Goal: Information Seeking & Learning: Learn about a topic

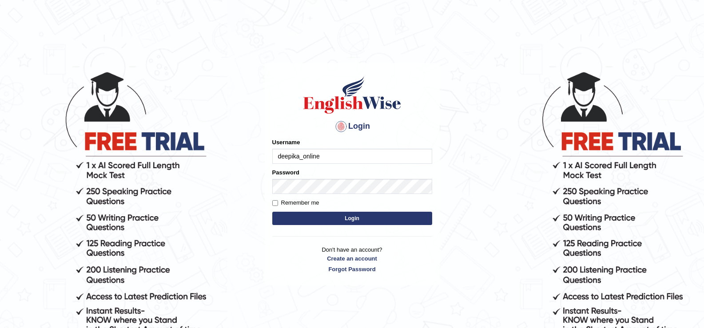
click at [289, 220] on button "Login" at bounding box center [352, 218] width 160 height 13
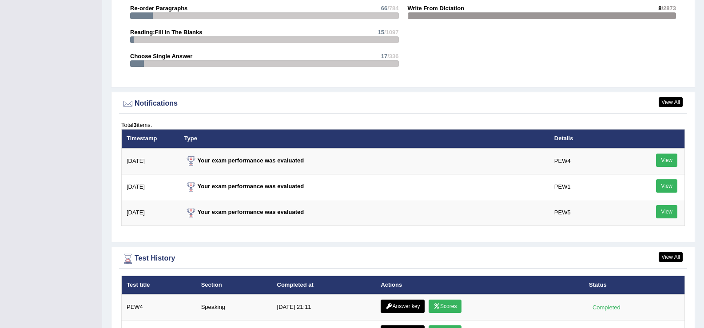
scroll to position [1268, 0]
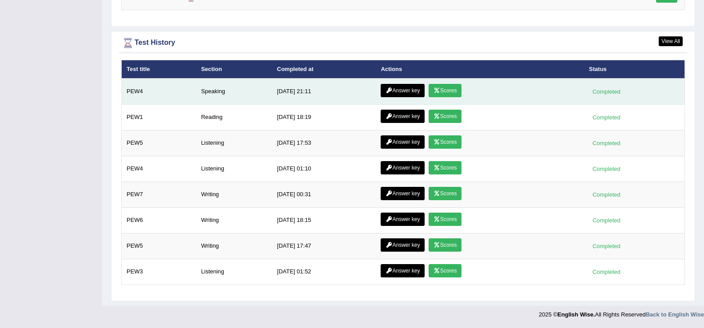
click at [443, 87] on link "Scores" at bounding box center [444, 90] width 33 height 13
click at [443, 92] on link "Scores" at bounding box center [444, 90] width 33 height 13
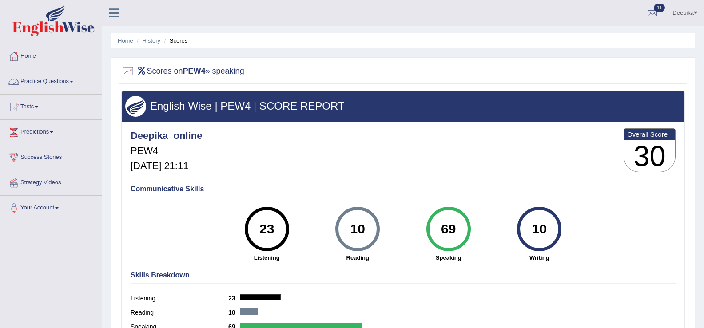
click at [71, 85] on link "Practice Questions" at bounding box center [50, 80] width 101 height 22
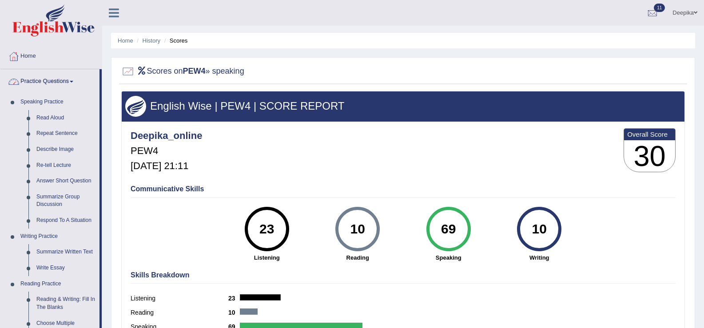
click at [73, 81] on span at bounding box center [72, 82] width 4 height 2
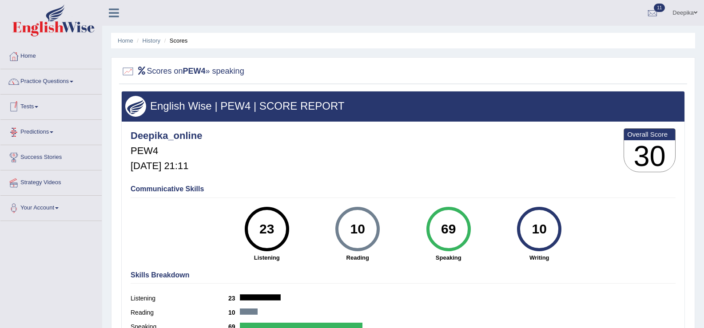
click at [35, 108] on link "Tests" at bounding box center [50, 106] width 101 height 22
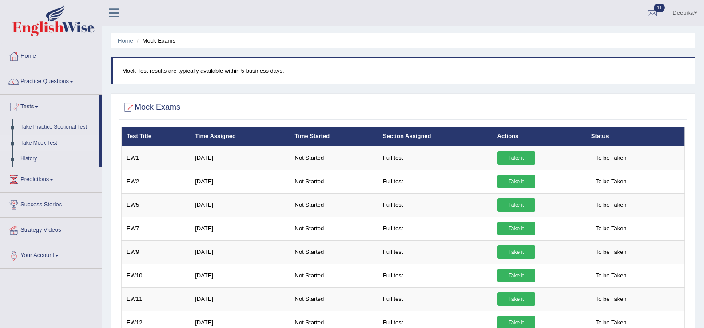
click at [510, 157] on link "Take it" at bounding box center [516, 157] width 38 height 13
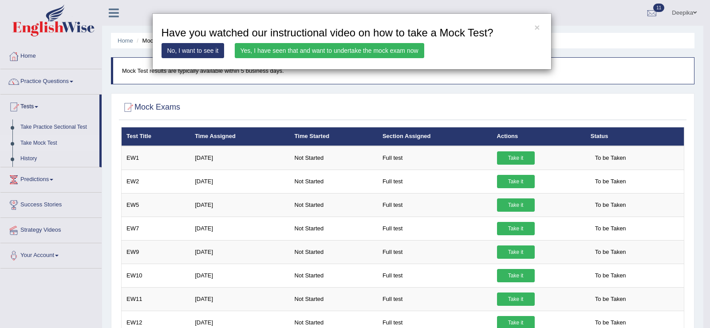
click at [385, 50] on link "Yes, I have seen that and want to undertake the mock exam now" at bounding box center [330, 50] width 190 height 15
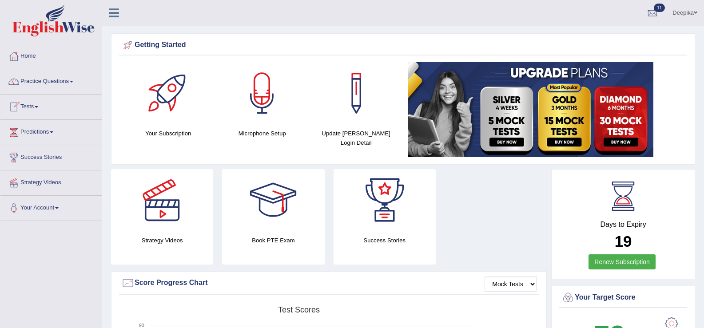
click at [39, 112] on link "Tests" at bounding box center [50, 106] width 101 height 22
click at [38, 110] on link "Tests" at bounding box center [50, 106] width 101 height 22
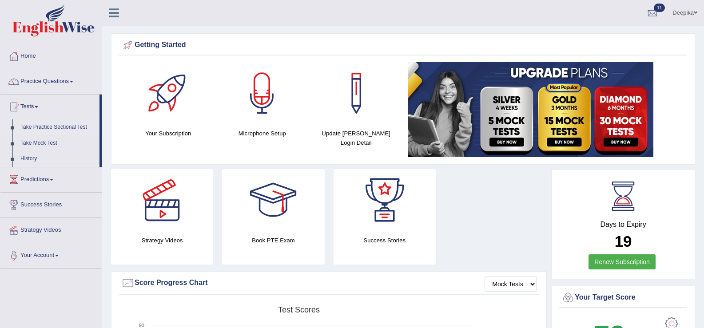
click at [36, 125] on link "Take Practice Sectional Test" at bounding box center [57, 127] width 83 height 16
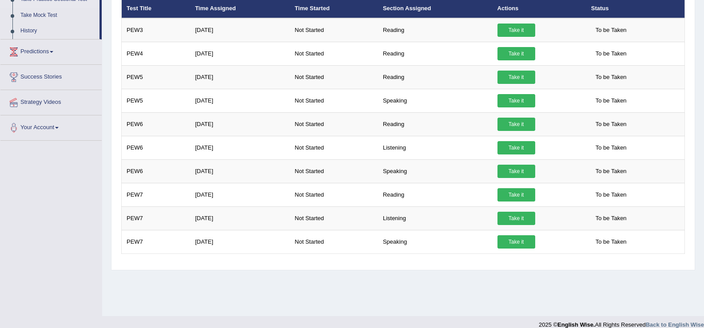
scroll to position [138, 0]
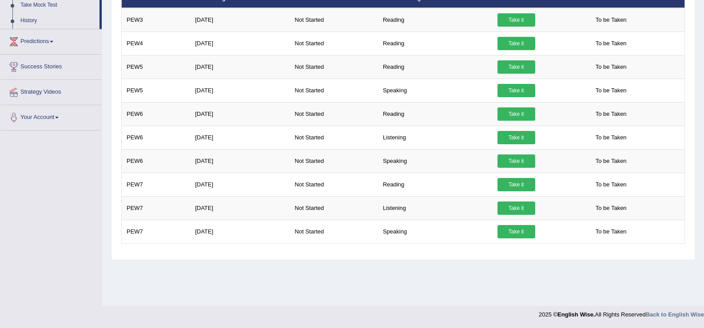
click at [432, 286] on div "Home Practice Sectional Exams Welcome to Practice Sectional Test section. We ad…" at bounding box center [403, 84] width 602 height 444
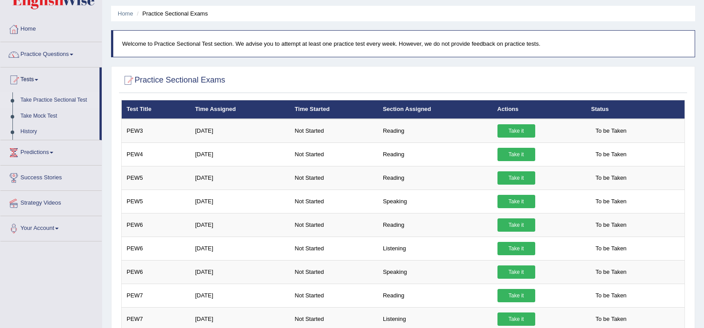
scroll to position [0, 0]
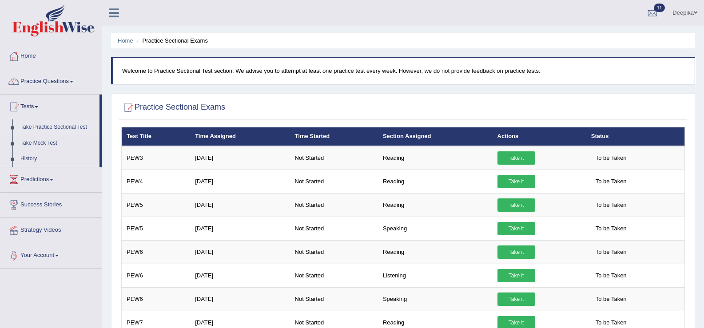
click at [69, 82] on link "Practice Questions" at bounding box center [50, 80] width 101 height 22
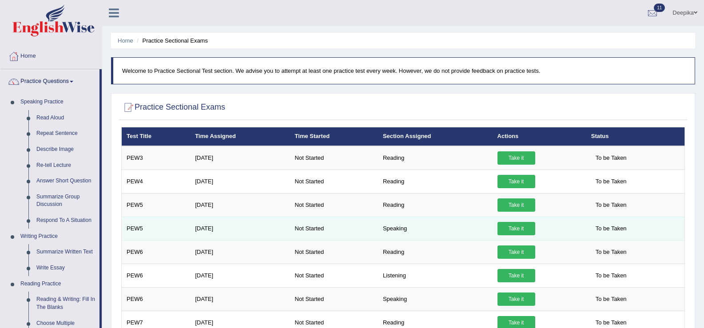
click at [520, 228] on link "Take it" at bounding box center [516, 228] width 38 height 13
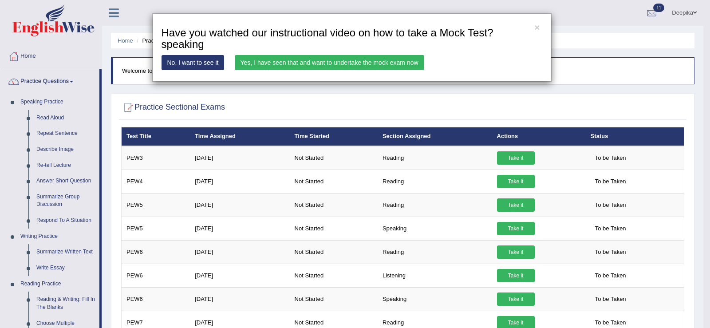
click at [347, 63] on link "Yes, I have seen that and want to undertake the mock exam now" at bounding box center [330, 62] width 190 height 15
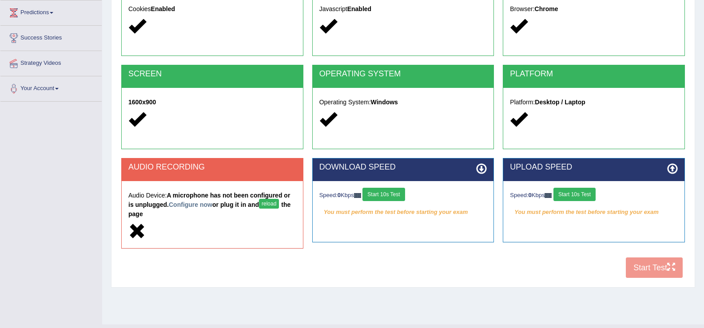
scroll to position [138, 0]
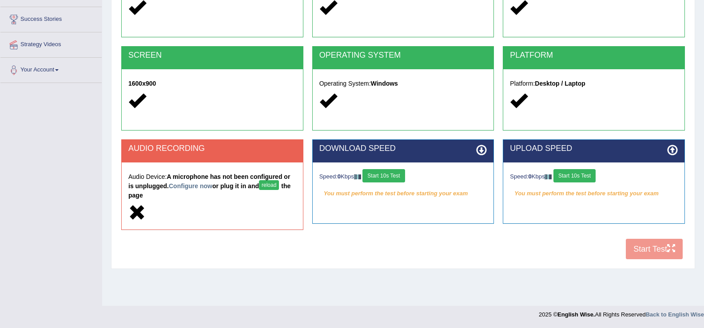
click at [390, 173] on button "Start 10s Test" at bounding box center [383, 175] width 42 height 13
click at [566, 176] on button "Start 10s Test" at bounding box center [574, 175] width 42 height 13
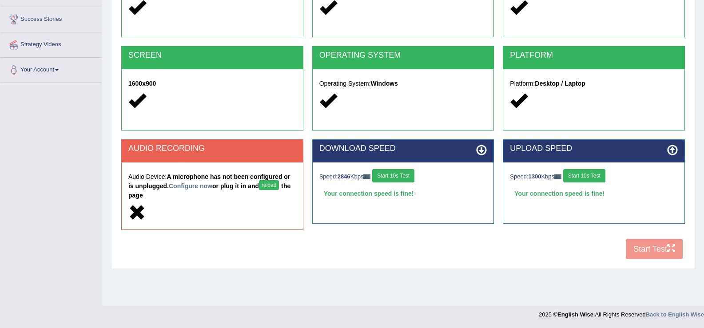
click at [395, 176] on button "Start 10s Test" at bounding box center [393, 175] width 42 height 13
click at [595, 175] on button "Start 10s Test" at bounding box center [584, 175] width 42 height 13
click at [398, 175] on button "Start 10s Test" at bounding box center [393, 175] width 42 height 13
click at [579, 175] on button "Start 10s Test" at bounding box center [580, 175] width 42 height 13
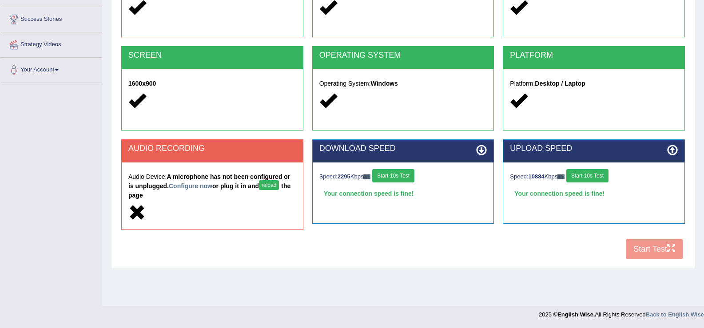
click at [656, 250] on div "COOKIES Cookies Enabled JAVASCRIPT Javascript Enabled BROWSER Browser: Chrome S…" at bounding box center [403, 108] width 568 height 311
click at [480, 151] on icon at bounding box center [481, 150] width 11 height 11
click at [409, 174] on button "Start 10s Test" at bounding box center [393, 175] width 42 height 13
click at [410, 174] on button "Start 10s Test" at bounding box center [393, 175] width 42 height 13
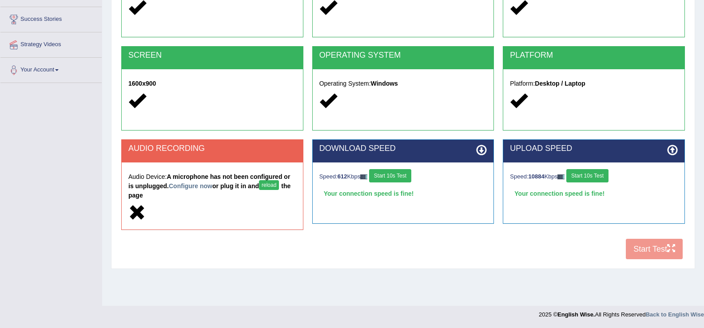
click at [410, 174] on button "Start 10s Test" at bounding box center [390, 175] width 42 height 13
click at [652, 248] on div "COOKIES Cookies Enabled JAVASCRIPT Javascript Enabled BROWSER Browser: Chrome S…" at bounding box center [403, 108] width 568 height 311
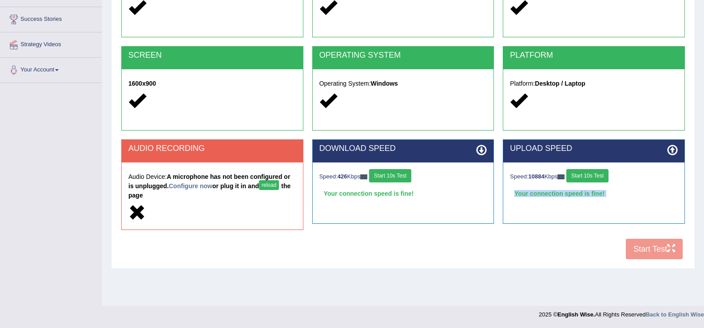
click at [652, 248] on div "COOKIES Cookies Enabled JAVASCRIPT Javascript Enabled BROWSER Browser: Chrome S…" at bounding box center [403, 108] width 568 height 311
click at [590, 178] on button "Start 10s Test" at bounding box center [587, 175] width 42 height 13
click at [641, 254] on div "COOKIES Cookies Enabled JAVASCRIPT Javascript Enabled BROWSER Browser: Chrome S…" at bounding box center [403, 108] width 568 height 311
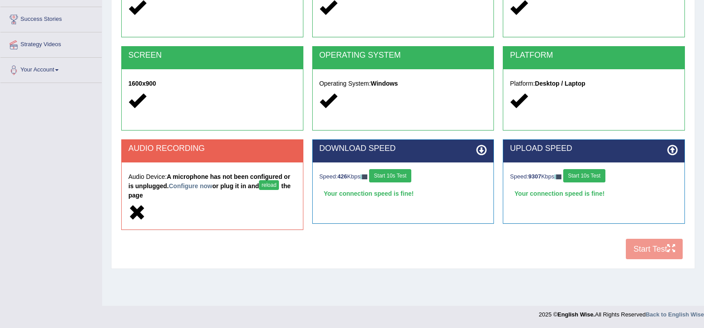
click at [591, 179] on button "Start 10s Test" at bounding box center [584, 175] width 42 height 13
click at [396, 179] on button "Start 10s Test" at bounding box center [390, 175] width 42 height 13
click at [393, 175] on button "Start 10s Test" at bounding box center [393, 175] width 42 height 13
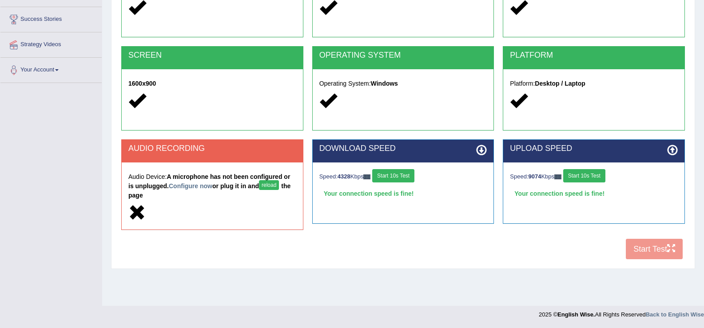
click at [580, 177] on button "Start 10s Test" at bounding box center [584, 175] width 42 height 13
click at [138, 216] on icon at bounding box center [136, 212] width 17 height 17
click at [271, 186] on button "reload" at bounding box center [269, 185] width 20 height 10
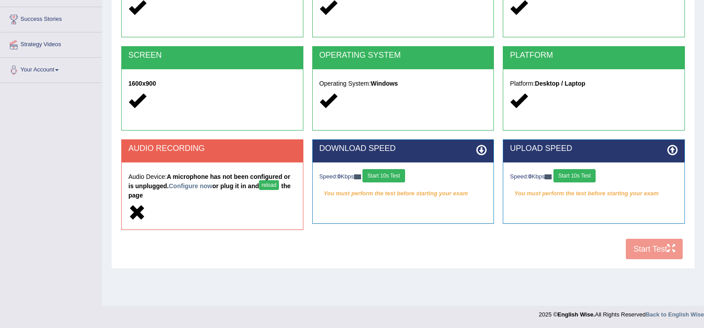
scroll to position [138, 0]
click at [271, 186] on button "reload" at bounding box center [269, 185] width 20 height 10
click at [386, 175] on button "Start 10s Test" at bounding box center [383, 175] width 42 height 13
click at [583, 175] on button "Start 10s Test" at bounding box center [574, 175] width 42 height 13
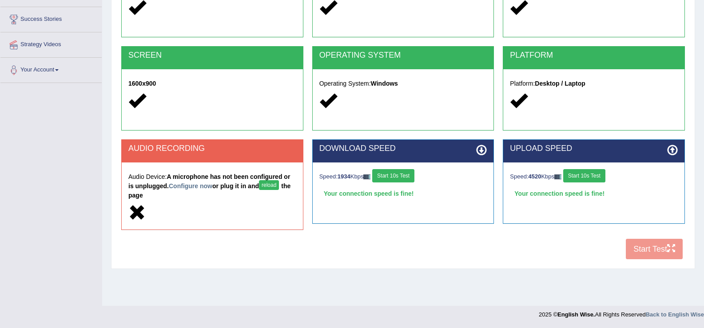
click at [405, 177] on button "Start 10s Test" at bounding box center [393, 175] width 42 height 13
click at [581, 177] on button "Start 10s Test" at bounding box center [584, 175] width 42 height 13
click at [394, 174] on button "Start 10s Test" at bounding box center [393, 175] width 42 height 13
click at [583, 176] on button "Start 10s Test" at bounding box center [584, 175] width 42 height 13
click at [405, 177] on button "Start 10s Test" at bounding box center [393, 175] width 42 height 13
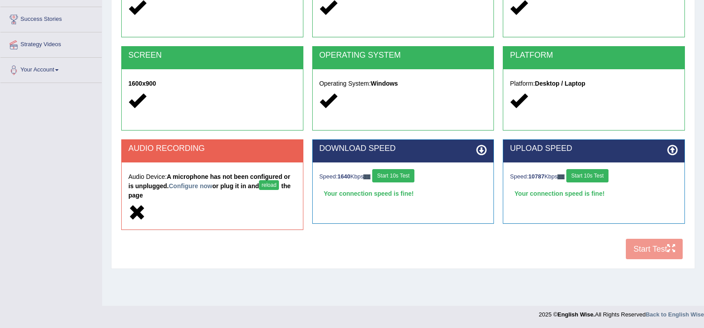
click at [596, 177] on button "Start 10s Test" at bounding box center [587, 175] width 42 height 13
click at [406, 174] on button "Start 10s Test" at bounding box center [393, 175] width 42 height 13
click at [647, 248] on div "COOKIES Cookies Enabled JAVASCRIPT Javascript Enabled BROWSER Browser: Chrome S…" at bounding box center [403, 108] width 568 height 311
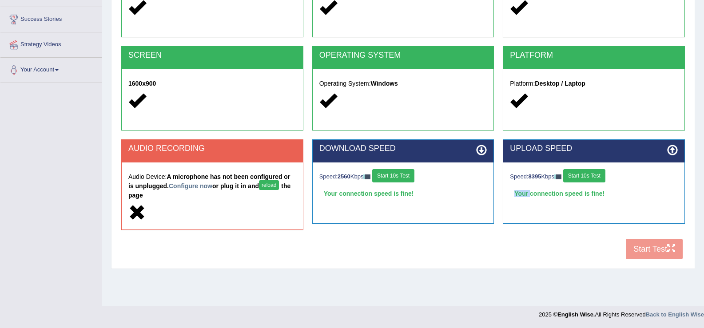
click at [647, 248] on div "COOKIES Cookies Enabled JAVASCRIPT Javascript Enabled BROWSER Browser: Chrome S…" at bounding box center [403, 108] width 568 height 311
click at [387, 175] on button "Start 10s Test" at bounding box center [393, 175] width 42 height 13
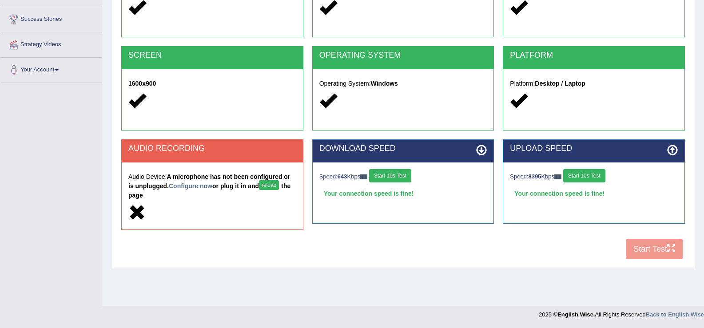
click at [387, 175] on button "Start 10s Test" at bounding box center [390, 175] width 42 height 13
click at [391, 175] on button "Start 10s Test" at bounding box center [390, 175] width 42 height 13
click at [391, 175] on button "Start 10s Test" at bounding box center [393, 175] width 42 height 13
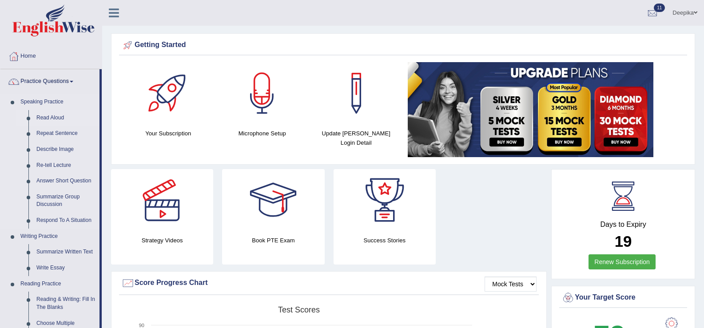
click at [51, 117] on link "Read Aloud" at bounding box center [65, 118] width 67 height 16
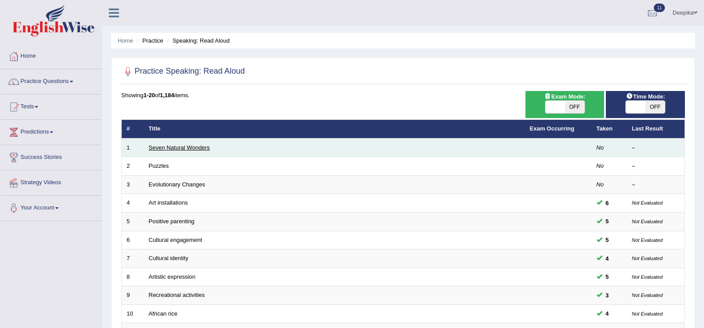
click at [174, 147] on link "Seven Natural Wonders" at bounding box center [179, 147] width 61 height 7
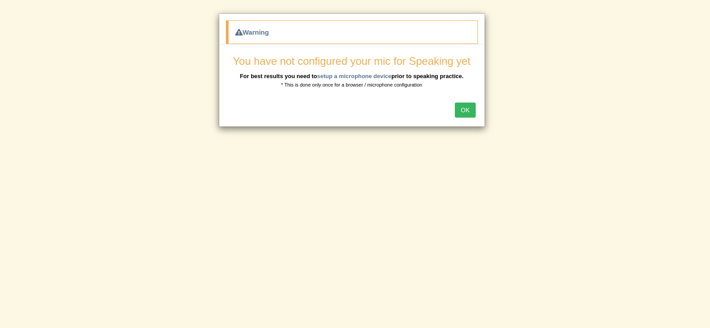
click at [458, 112] on button "OK" at bounding box center [465, 110] width 20 height 15
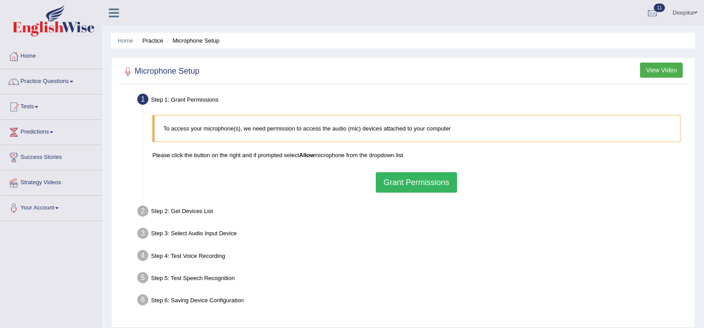
click at [73, 83] on link "Practice Questions" at bounding box center [50, 80] width 101 height 22
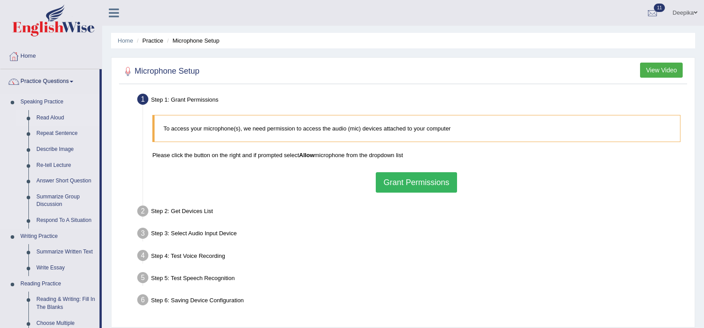
click at [60, 117] on link "Read Aloud" at bounding box center [65, 118] width 67 height 16
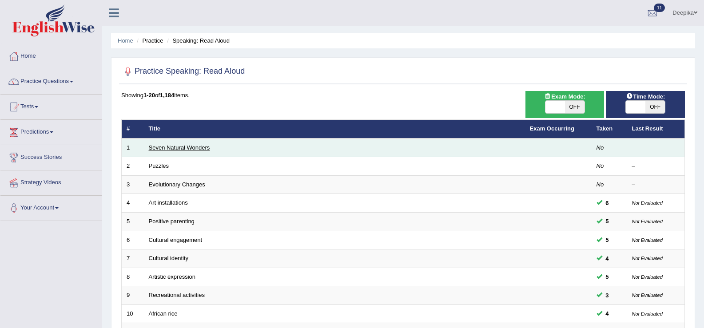
click at [184, 151] on link "Seven Natural Wonders" at bounding box center [179, 147] width 61 height 7
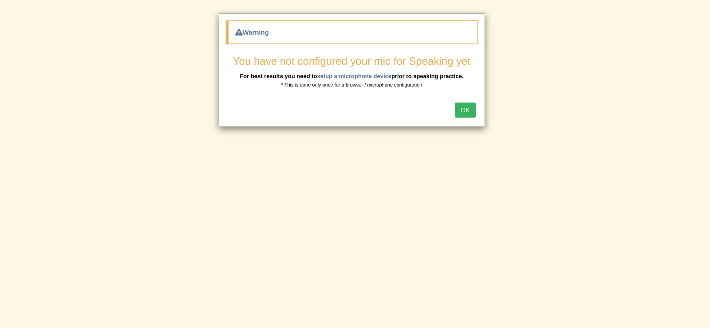
click at [467, 110] on button "OK" at bounding box center [465, 110] width 20 height 15
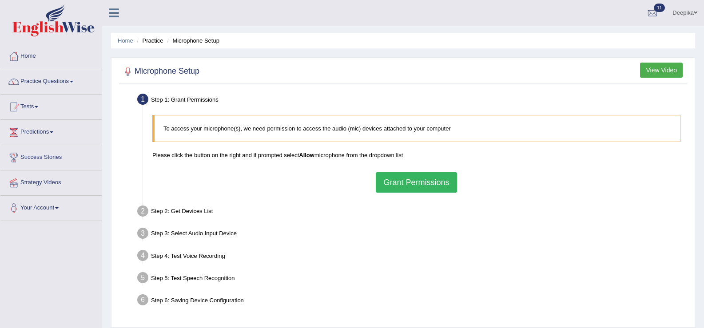
click at [415, 183] on button "Grant Permissions" at bounding box center [416, 182] width 81 height 20
click at [415, 183] on div "To access your microphone(s), we need permission to access the audio (mic) devi…" at bounding box center [416, 154] width 537 height 87
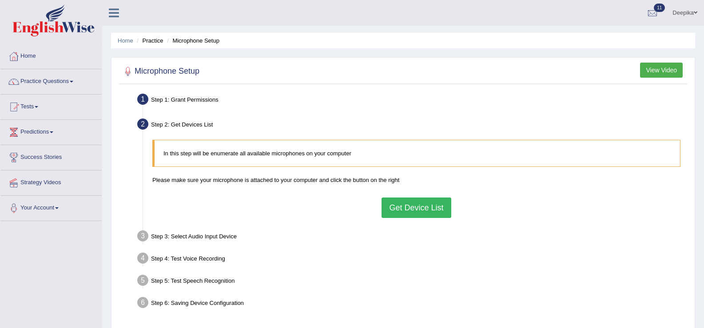
click at [415, 211] on button "Get Device List" at bounding box center [415, 208] width 69 height 20
